Goal: Task Accomplishment & Management: Manage account settings

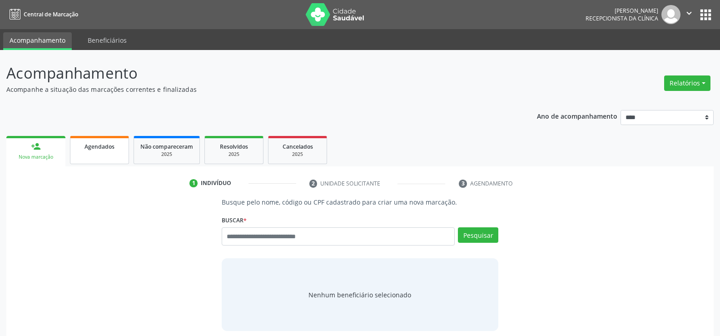
click at [110, 147] on span "Agendados" at bounding box center [100, 147] width 30 height 8
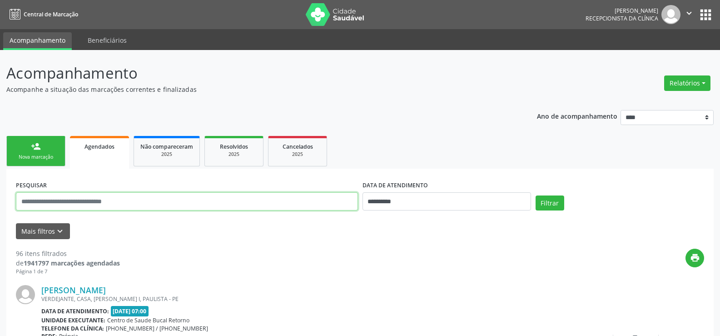
click at [100, 201] on input "text" at bounding box center [187, 201] width 342 height 18
type input "**********"
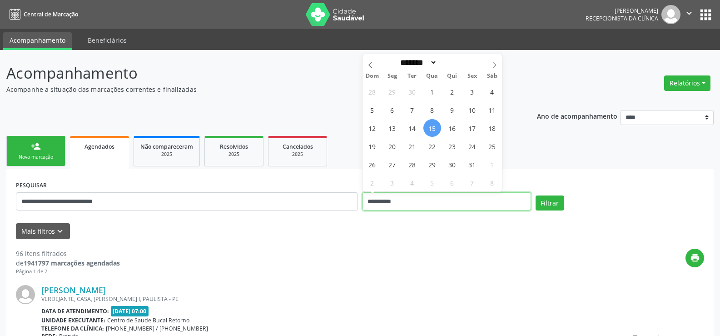
drag, startPoint x: 409, startPoint y: 203, endPoint x: 344, endPoint y: 204, distance: 64.5
click at [344, 204] on div "**********" at bounding box center [360, 197] width 693 height 39
click at [536, 195] on button "Filtrar" at bounding box center [550, 202] width 29 height 15
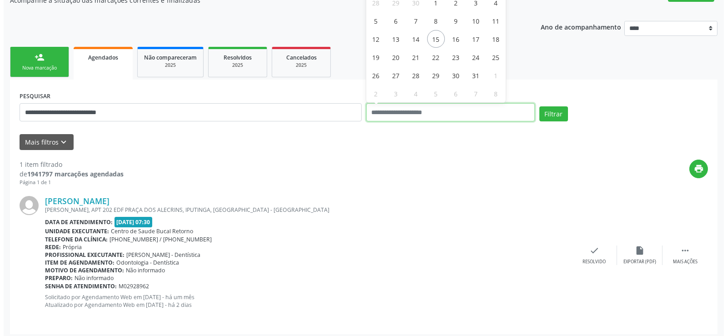
scroll to position [91, 0]
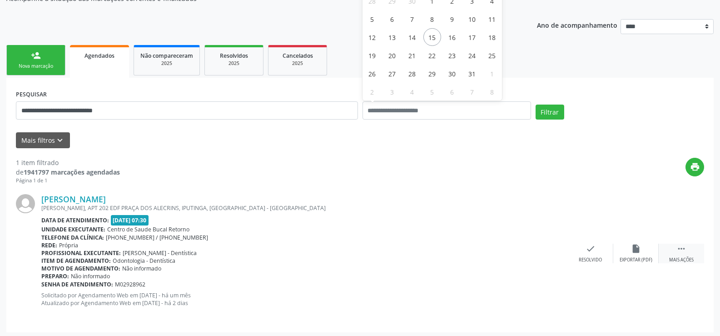
click at [680, 255] on div " Mais ações" at bounding box center [681, 254] width 45 height 20
click at [591, 249] on icon "cancel" at bounding box center [591, 249] width 10 height 10
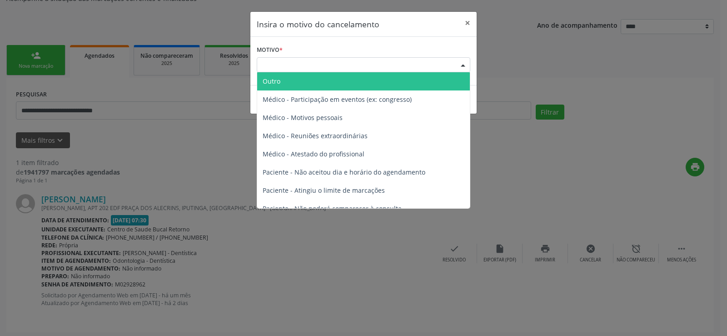
click at [273, 65] on div "Escolha o motivo" at bounding box center [364, 64] width 214 height 15
click at [274, 79] on span "Outro" at bounding box center [272, 81] width 18 height 9
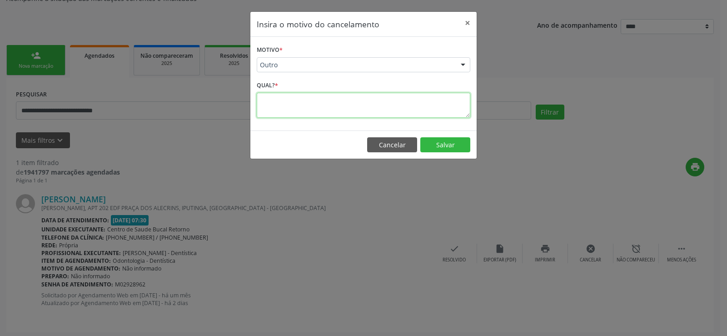
click at [276, 93] on textarea at bounding box center [364, 105] width 214 height 25
type textarea "**********"
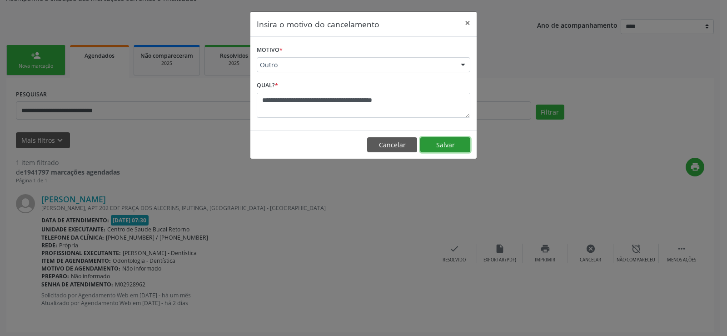
click at [443, 143] on button "Salvar" at bounding box center [445, 144] width 50 height 15
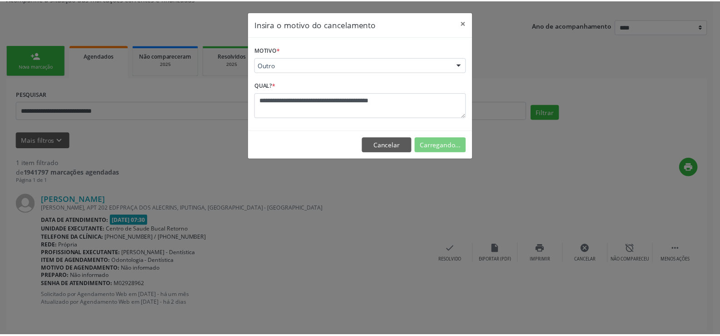
scroll to position [0, 0]
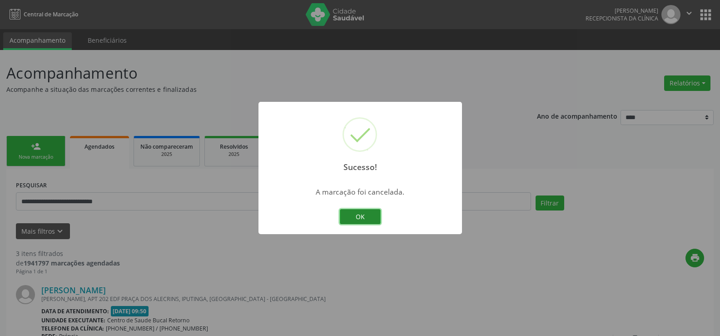
click at [365, 223] on button "OK" at bounding box center [360, 216] width 41 height 15
